Goal: Transaction & Acquisition: Book appointment/travel/reservation

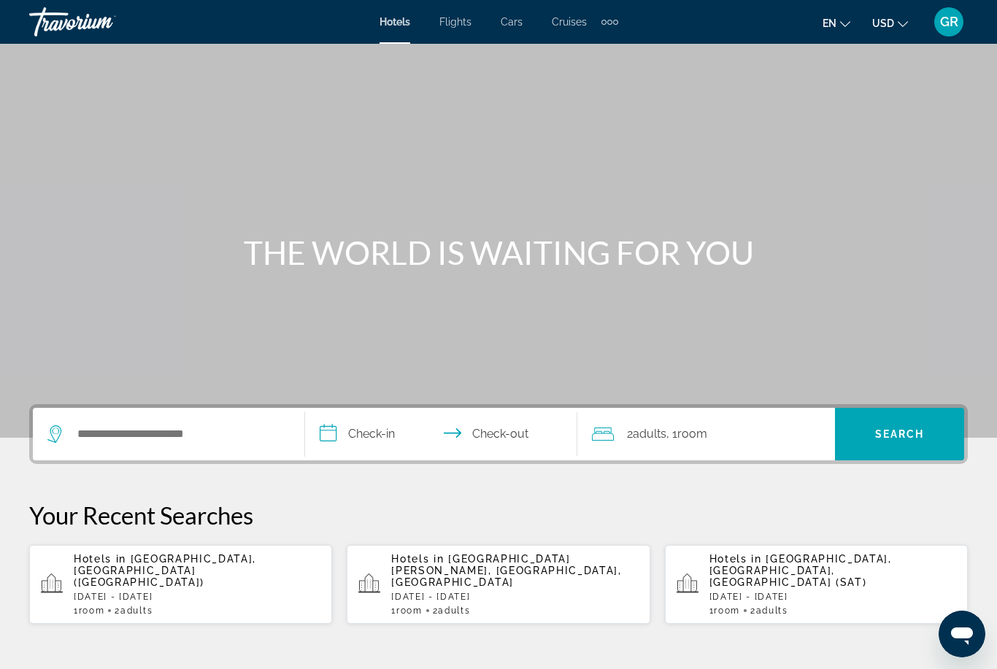
click at [455, 28] on span "Flights" at bounding box center [455, 22] width 32 height 12
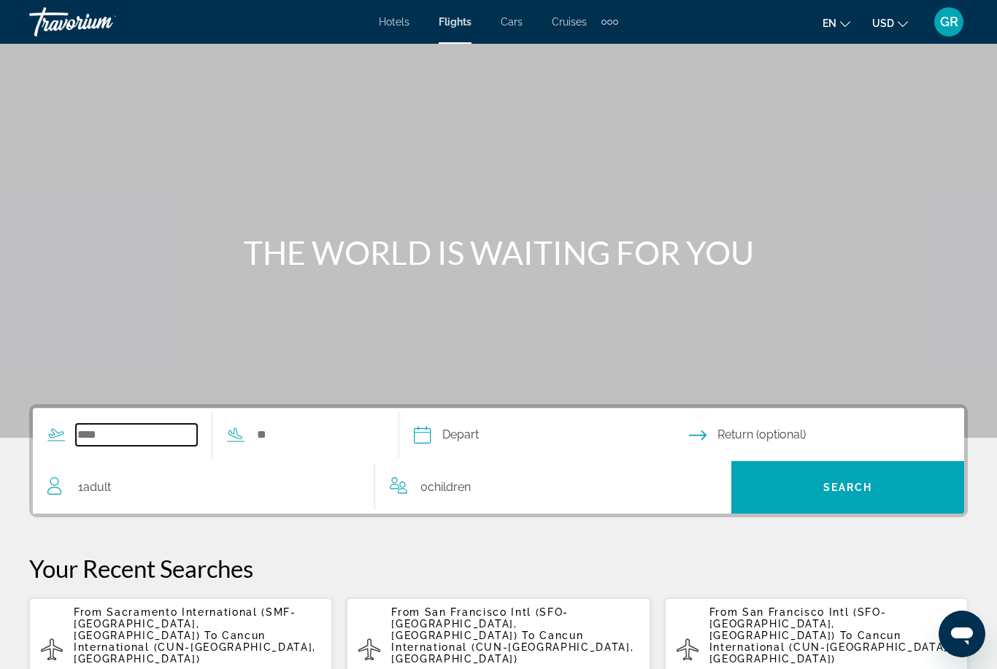
click at [128, 431] on input "Search widget" at bounding box center [136, 435] width 121 height 22
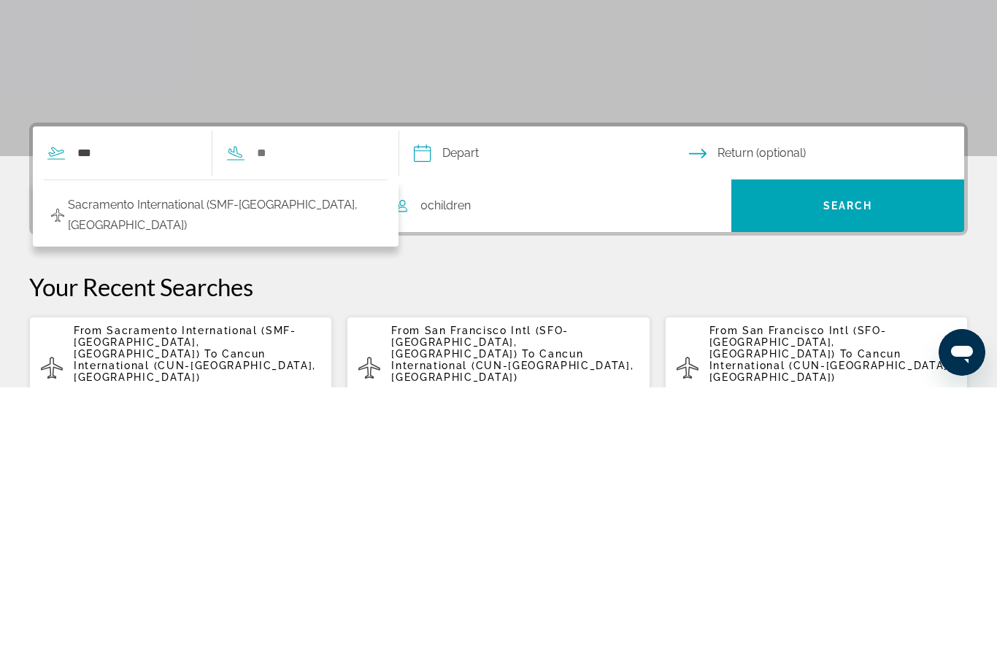
click at [126, 477] on span "Sacramento International (SMF-[GEOGRAPHIC_DATA], [GEOGRAPHIC_DATA])" at bounding box center [224, 497] width 312 height 41
type input "**********"
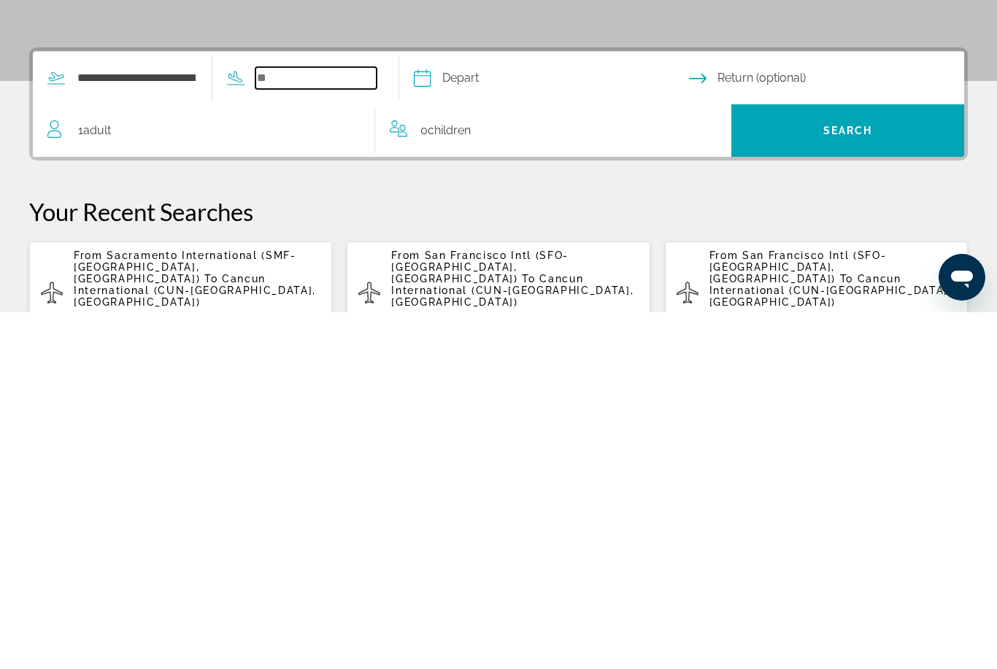
click at [303, 424] on input "Search widget" at bounding box center [315, 435] width 121 height 22
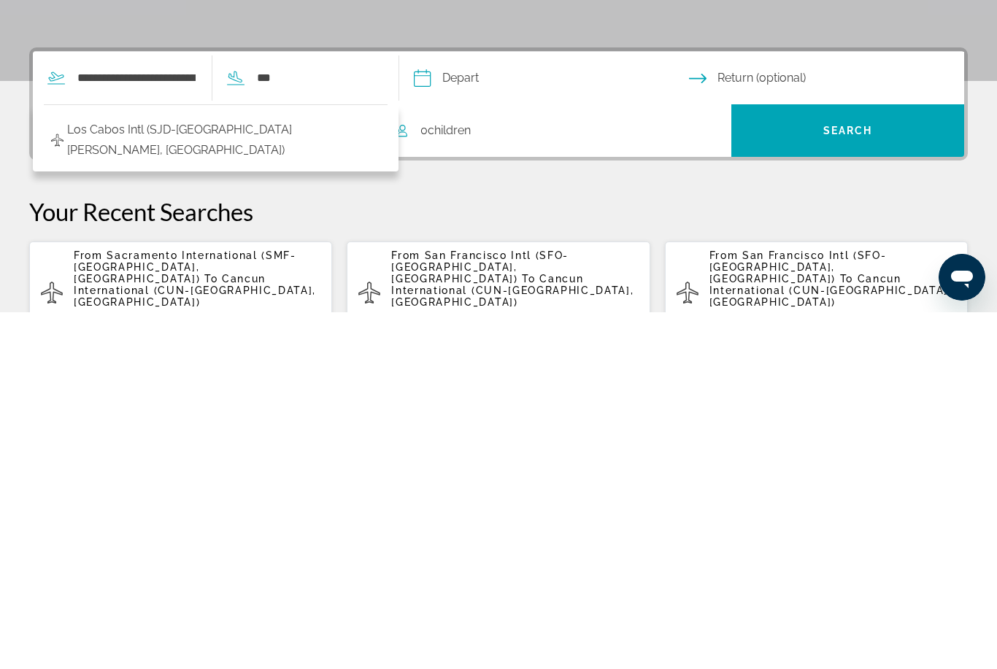
click at [188, 477] on span "Los Cabos Intl (SJD-[GEOGRAPHIC_DATA][PERSON_NAME], [GEOGRAPHIC_DATA])" at bounding box center [223, 497] width 313 height 41
type input "**********"
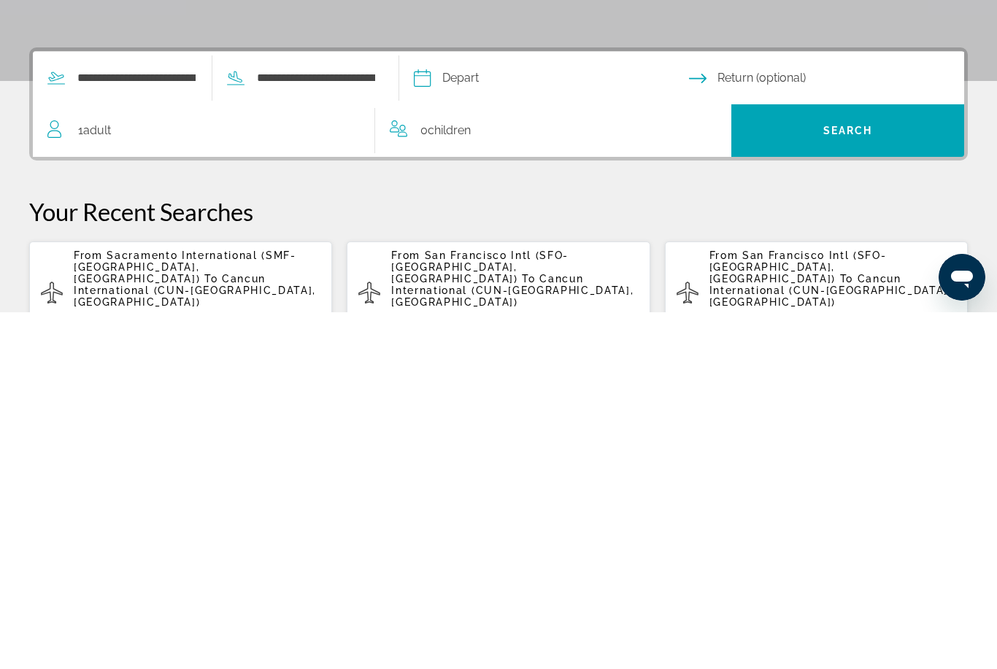
click at [509, 409] on input "Depart date" at bounding box center [550, 437] width 281 height 57
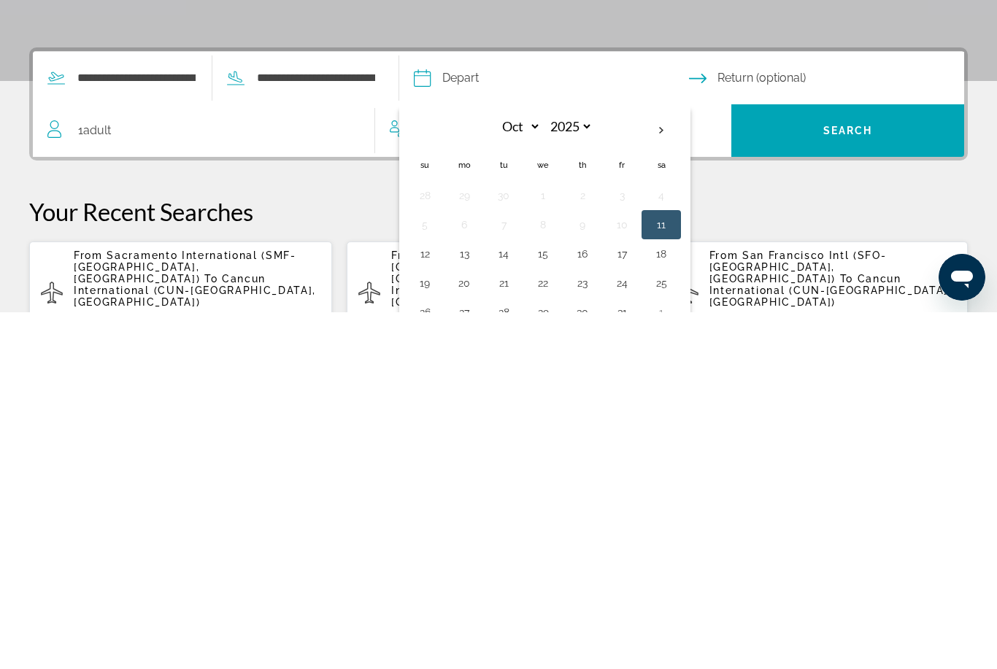
scroll to position [230, 0]
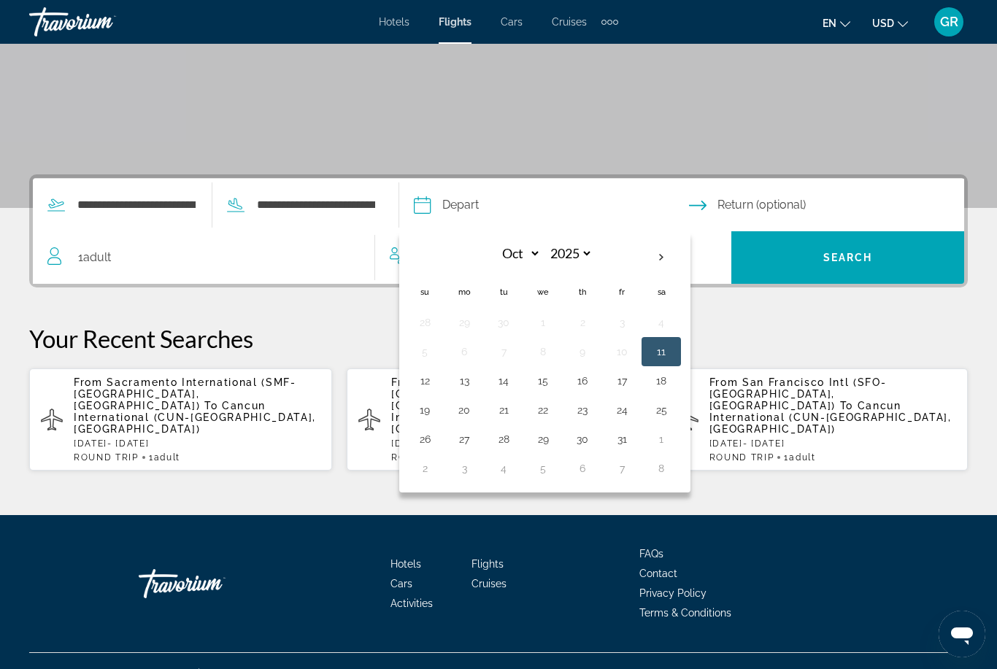
click at [681, 266] on th "Next month" at bounding box center [661, 258] width 39 height 32
click at [681, 262] on th "Next month" at bounding box center [661, 258] width 39 height 32
click at [681, 270] on th "Next month" at bounding box center [661, 258] width 39 height 32
select select "*"
select select "****"
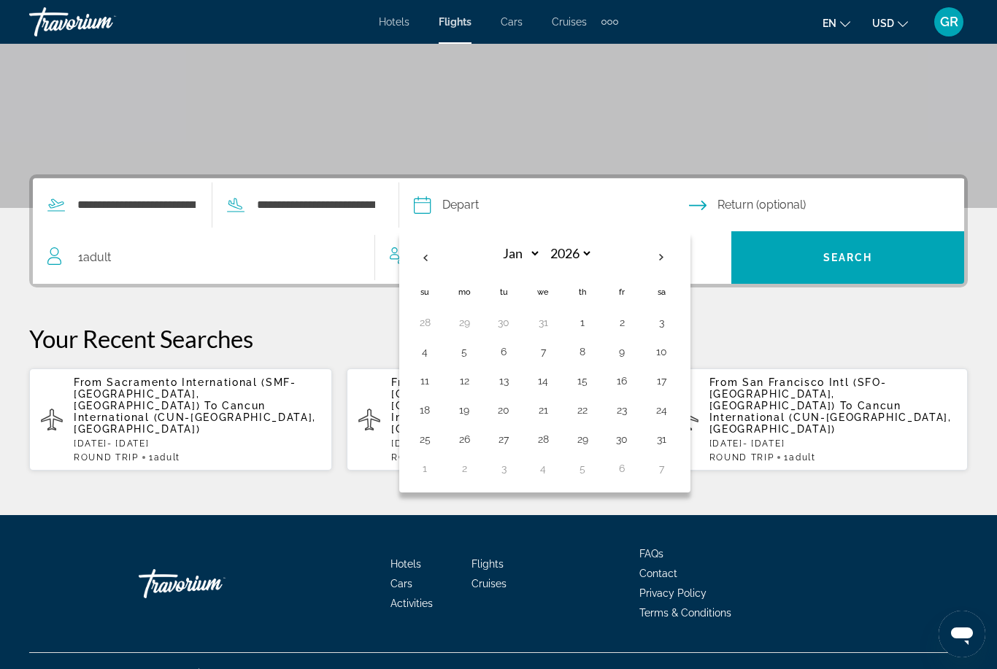
click at [681, 269] on th "Next month" at bounding box center [661, 258] width 39 height 32
select select "*"
click at [673, 387] on button "14" at bounding box center [661, 381] width 23 height 20
type input "**********"
select select "*"
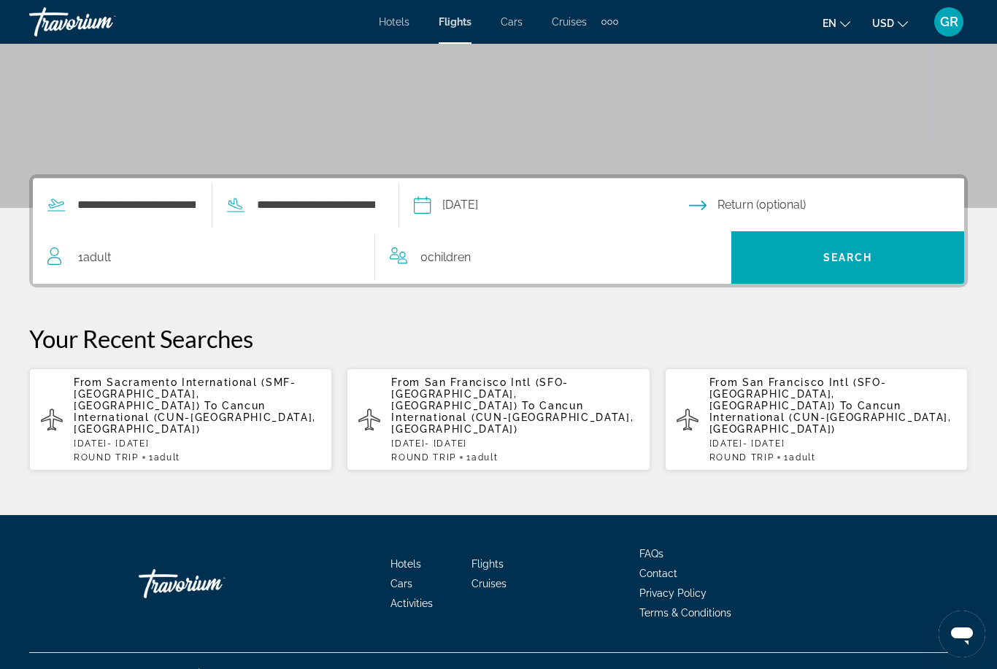
click at [769, 213] on input "Return date" at bounding box center [829, 207] width 281 height 57
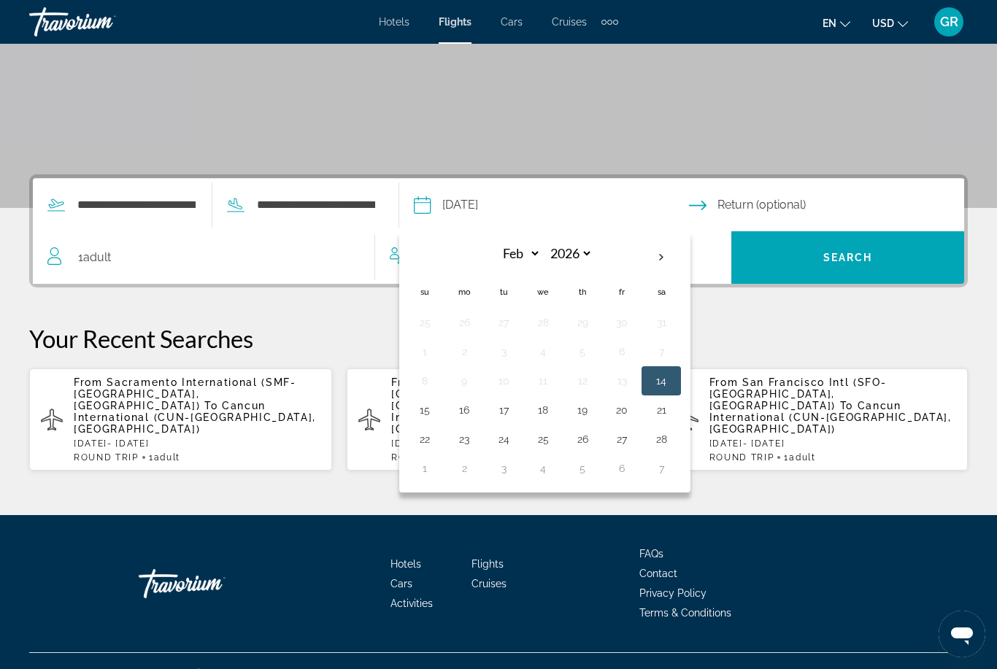
click at [436, 447] on button "22" at bounding box center [424, 439] width 23 height 20
type input "**********"
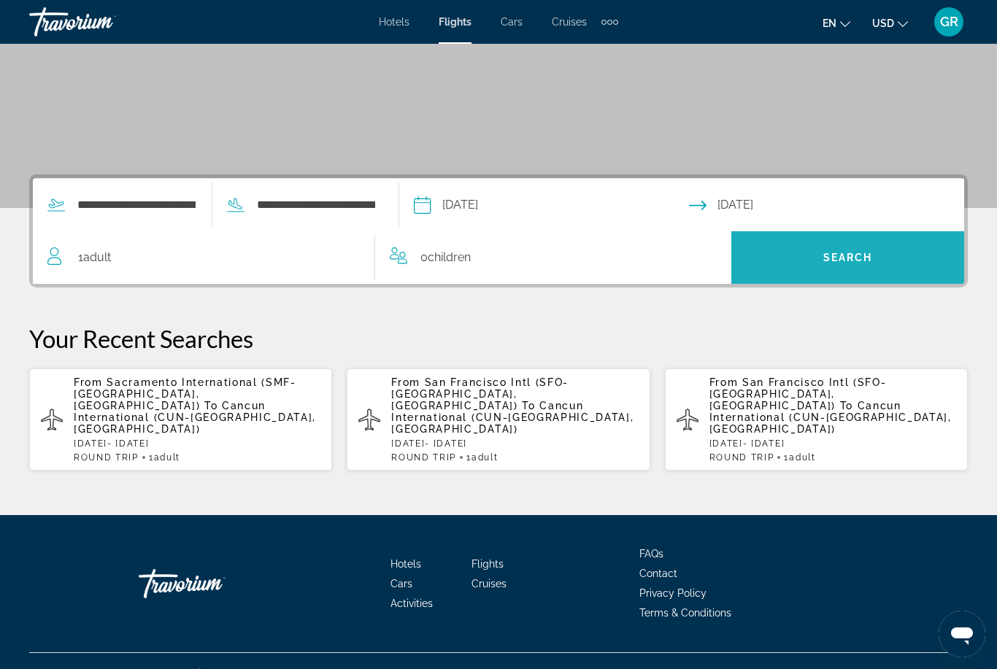
click at [831, 267] on span "Search" at bounding box center [847, 257] width 233 height 35
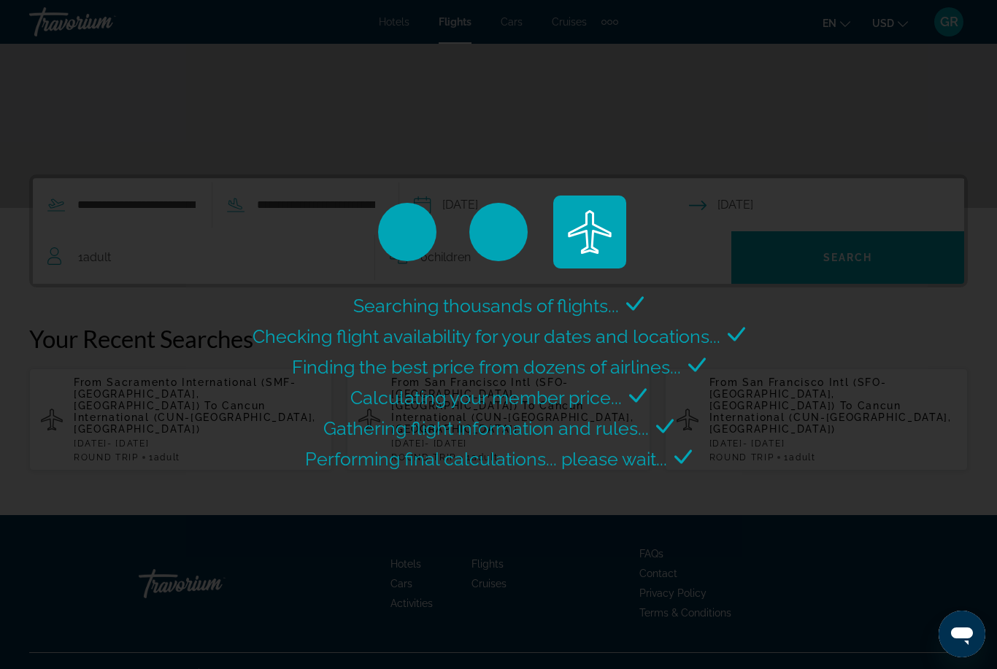
scroll to position [47, 0]
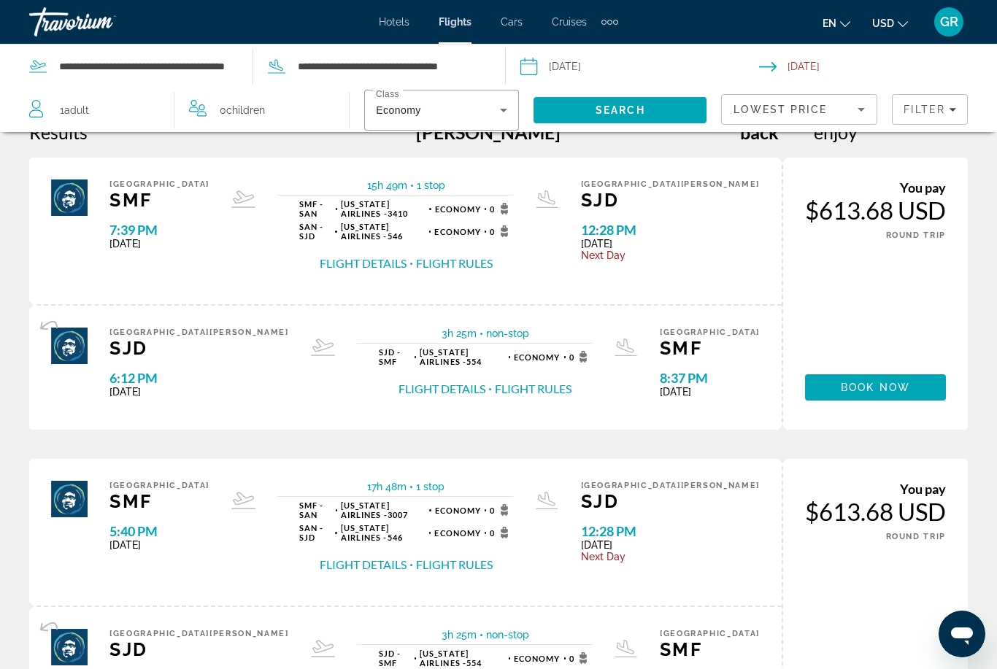
click at [492, 118] on div "Economy" at bounding box center [438, 110] width 124 height 18
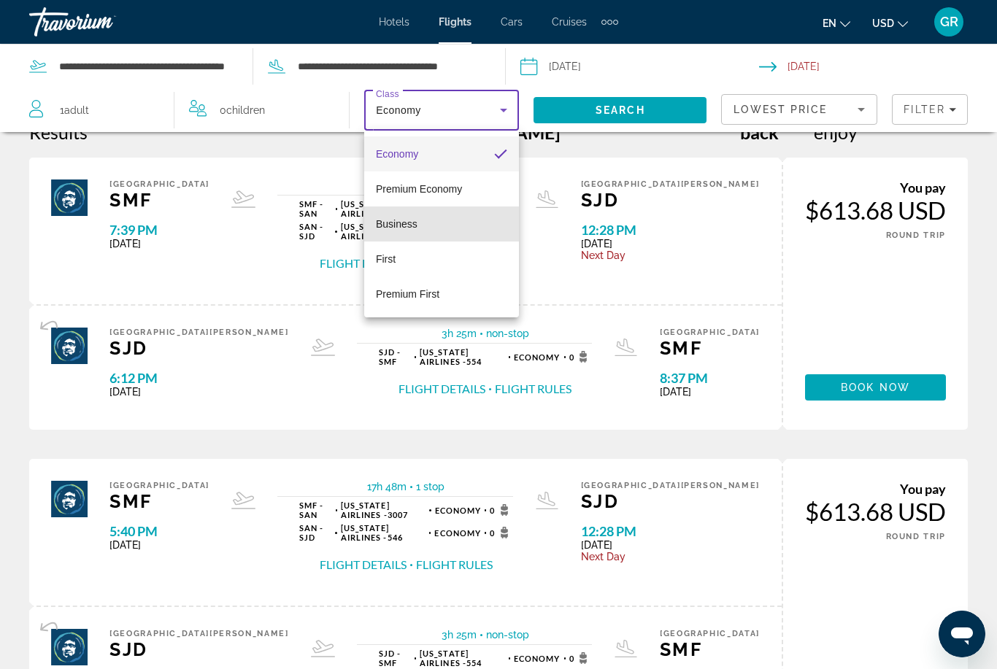
click at [393, 229] on span "Business" at bounding box center [397, 224] width 42 height 12
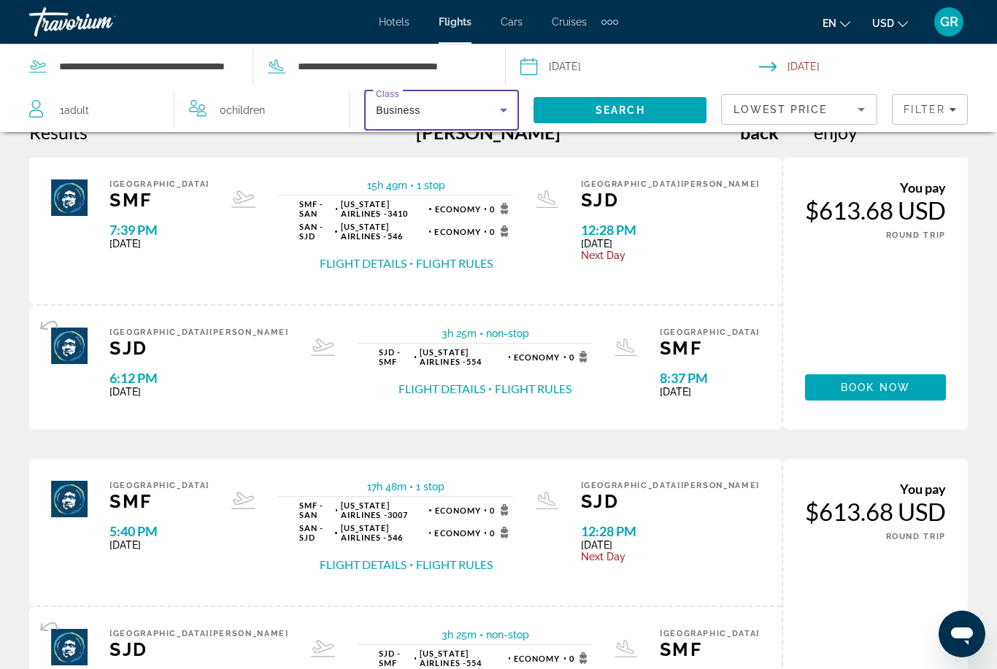
click at [601, 106] on span "Search" at bounding box center [621, 110] width 50 height 12
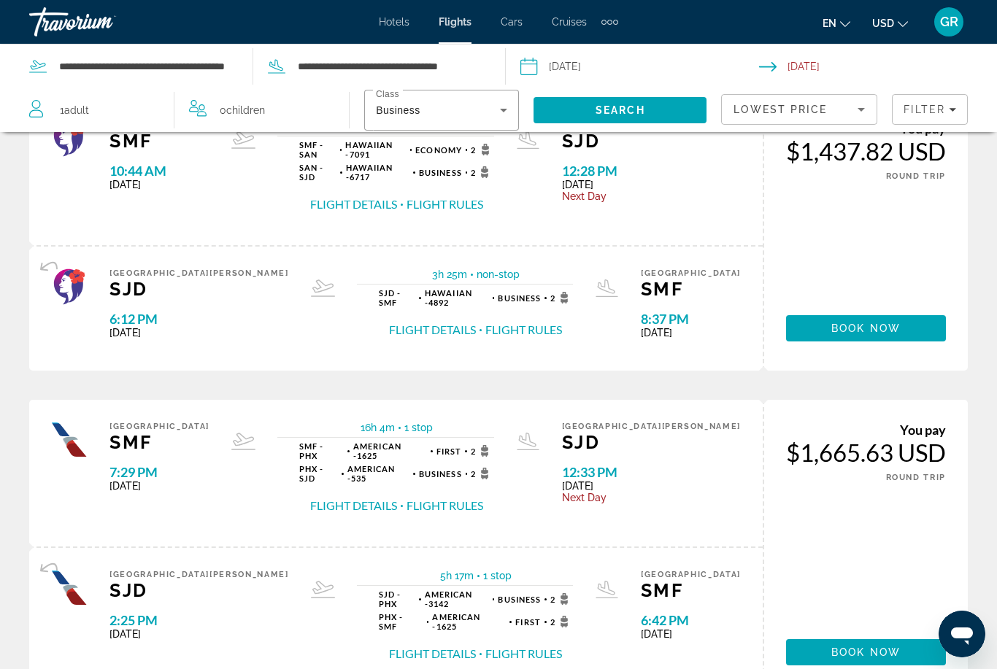
scroll to position [1379, 0]
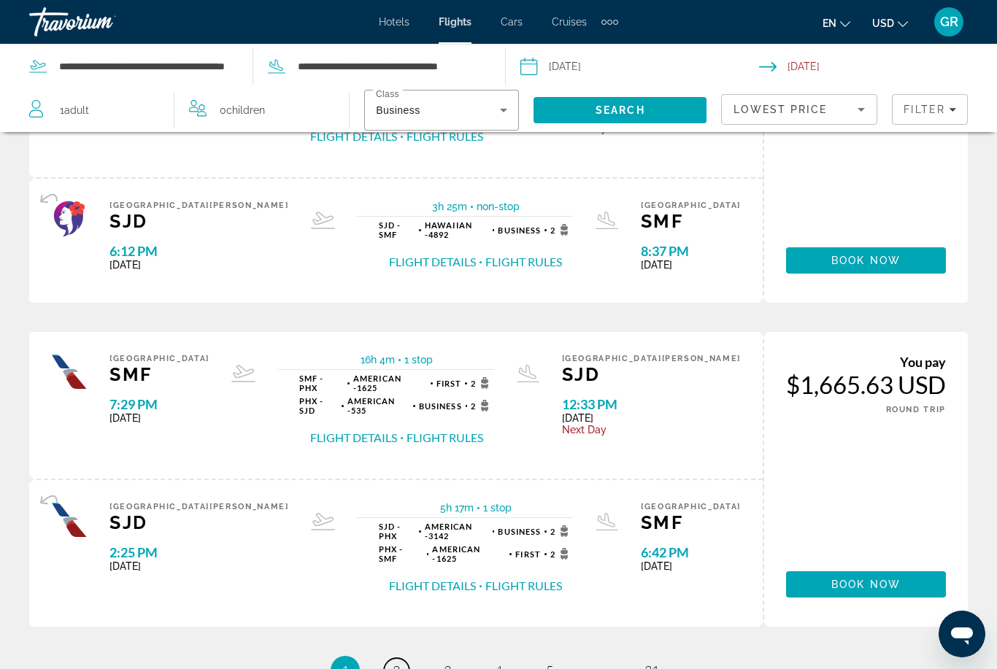
click at [395, 658] on link "page 2" at bounding box center [397, 671] width 26 height 26
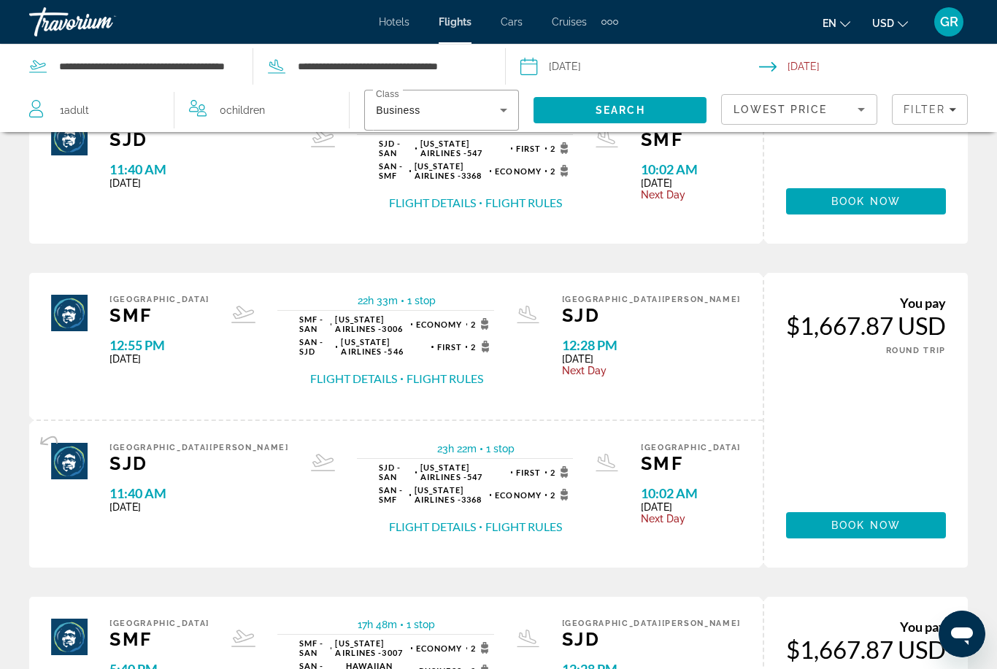
scroll to position [601, 0]
